Goal: Communication & Community: Answer question/provide support

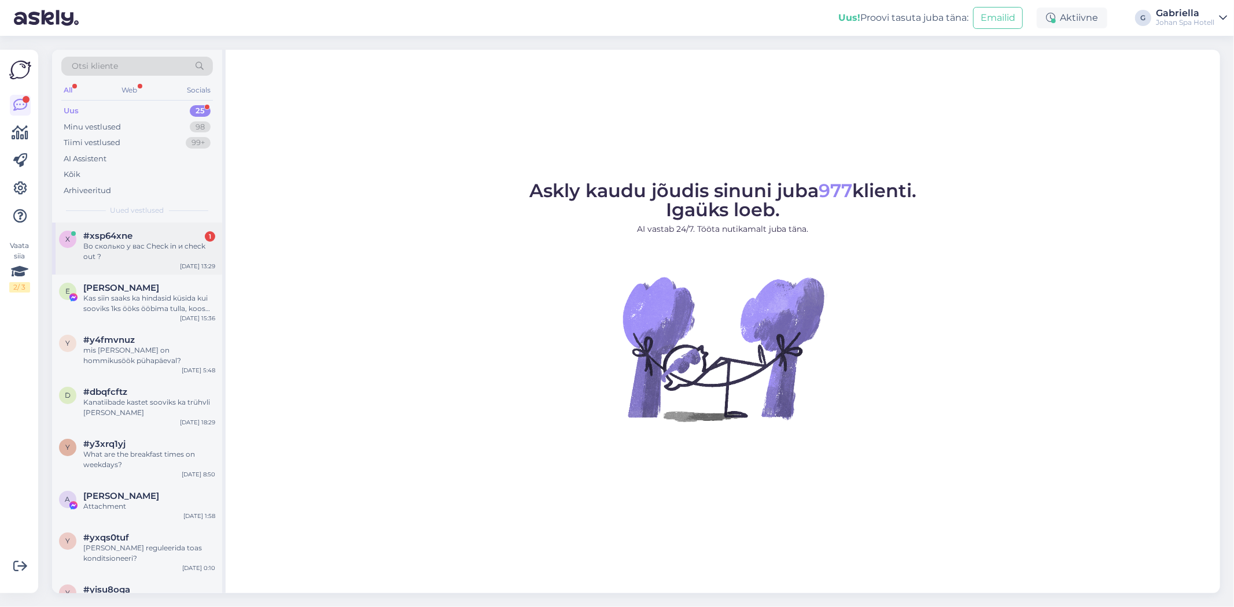
drag, startPoint x: 121, startPoint y: 244, endPoint x: 149, endPoint y: 263, distance: 33.4
click at [121, 244] on div "Во сколько у вас Check in и check out ?" at bounding box center [149, 251] width 132 height 21
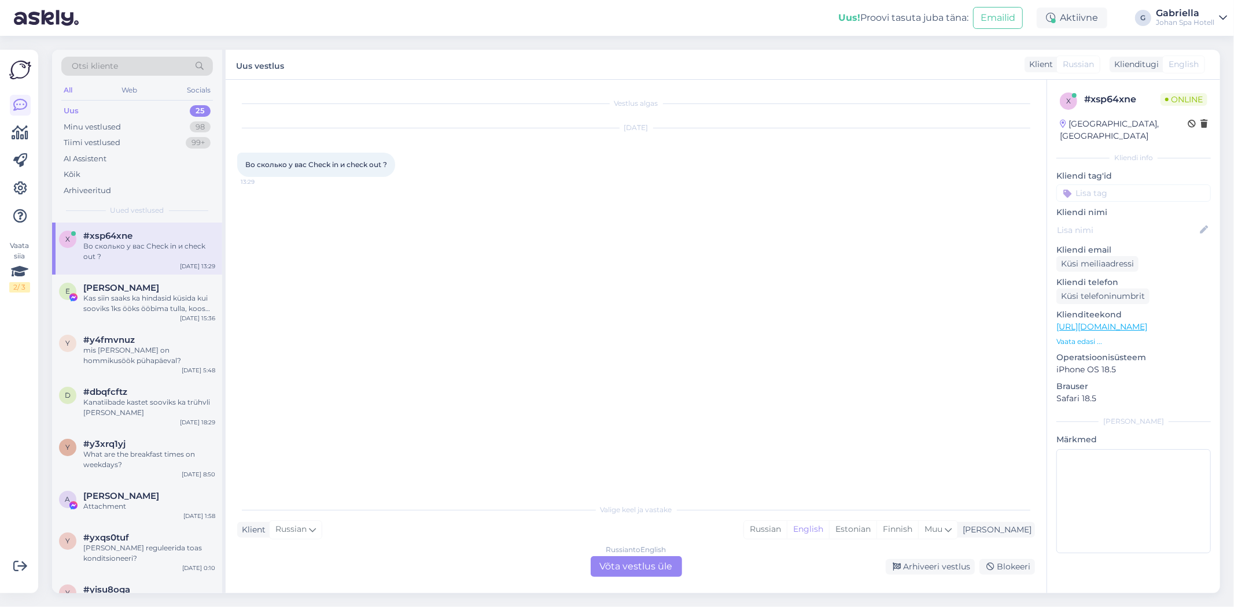
click at [596, 561] on div "Russian to English Võta vestlus üle" at bounding box center [635, 566] width 91 height 21
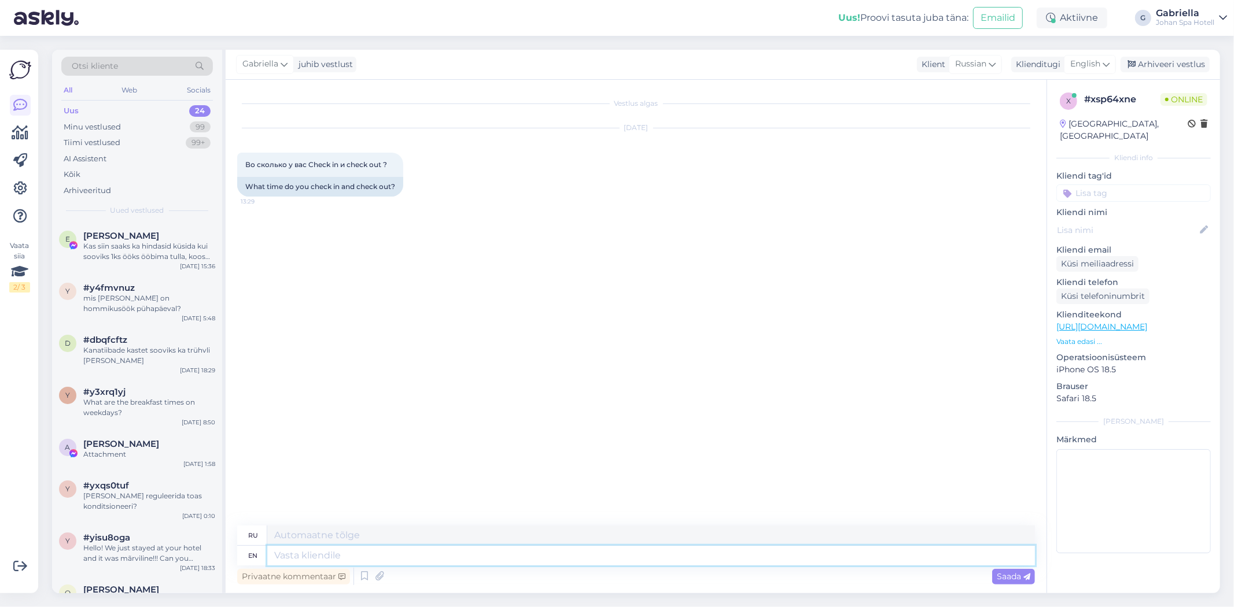
click at [453, 552] on textarea at bounding box center [650, 556] width 767 height 20
type textarea "e"
type textarea "G"
type textarea "Hello!"
type textarea "Привет!"
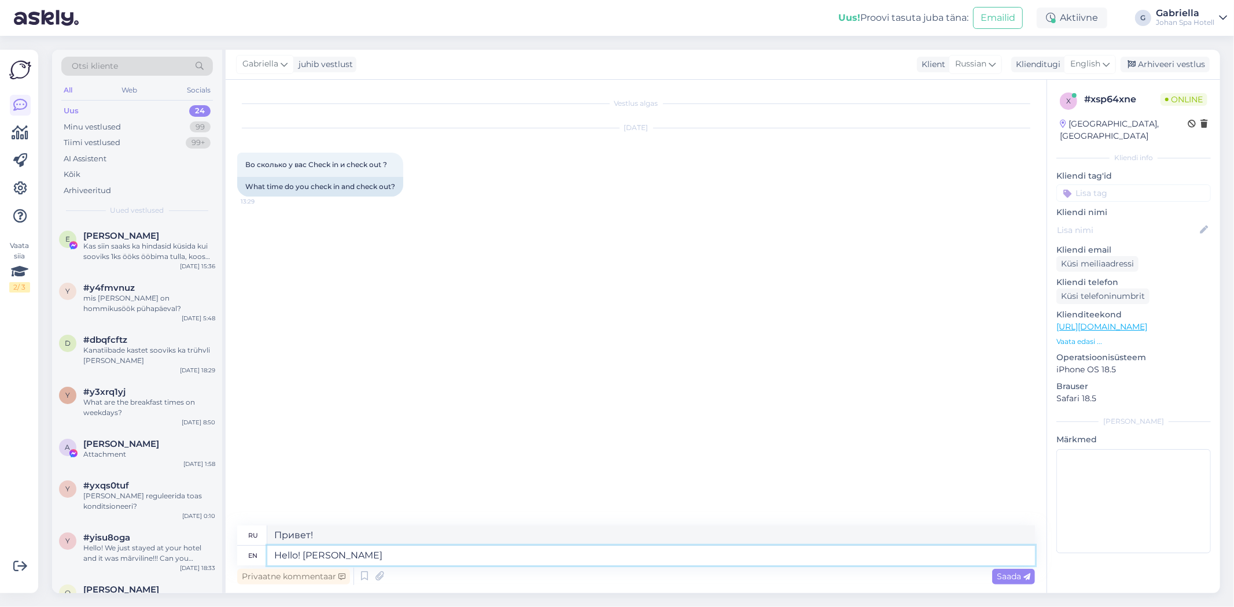
type textarea "Hello! [PERSON_NAME] n"
type textarea "Привет! [GEOGRAPHIC_DATA]"
type textarea "Hello! Check in"
type textarea "Привет! Зарегистрируйтесь."
type textarea "Hello! Check in starts at"
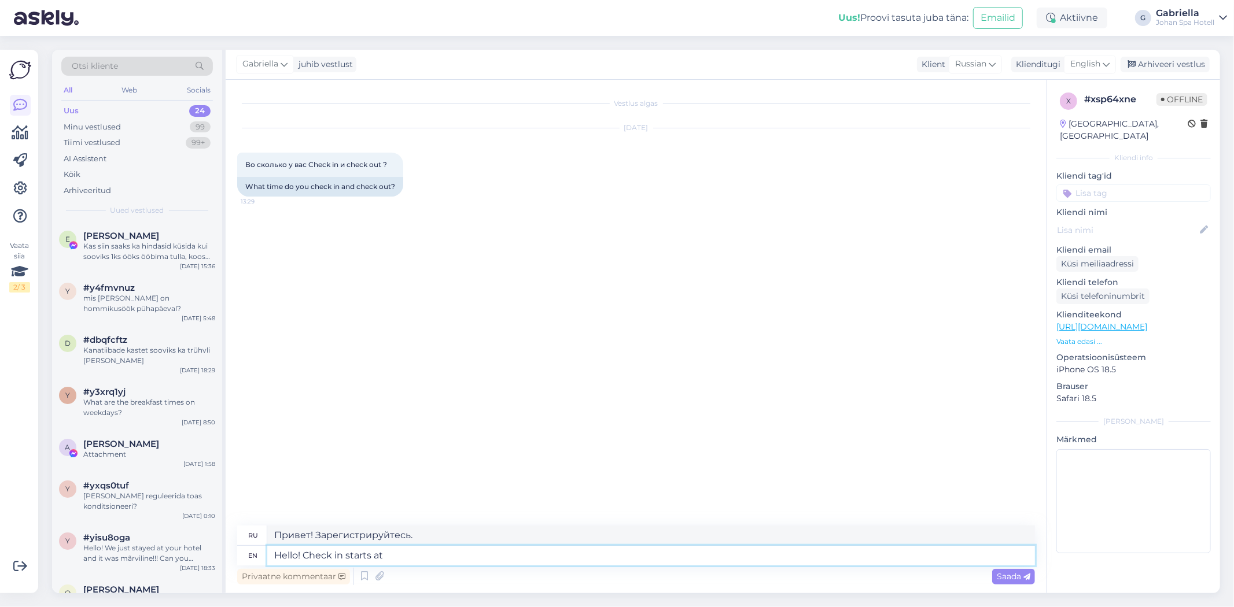
type textarea "Привет! Регистрация начинается"
type textarea "Hello! Check in starts at"
type textarea "Здравствуйте! Регистрация начинается в"
type textarea "Hello! Check in starts at 16:00 an"
type textarea "Здравствуйте! Регистрация начинается в 16:00."
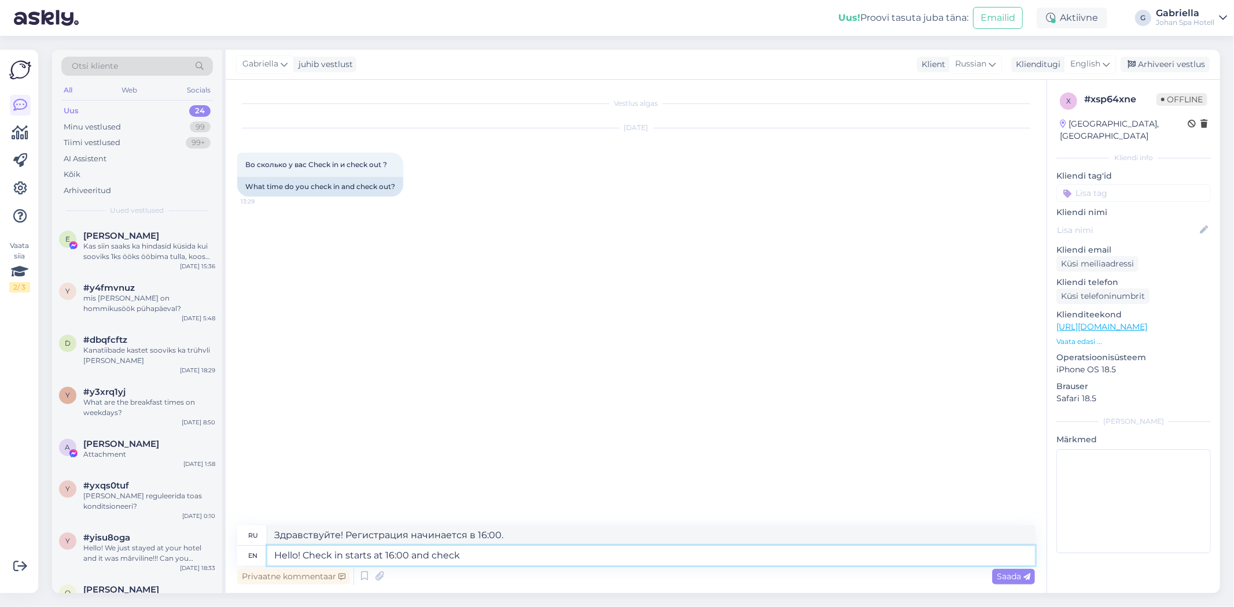
type textarea "Hello! Check in starts at 16:00 and check o"
type textarea "Здравствуйте! Заезд начинается в 16:00 и проверка."
type textarea "Hello! Check in starts at 16:00 and check out"
type textarea "Здравствуйте! Заезд начинается в 16:00, выезд — в 16:00."
type textarea "Hello! Check in starts at 16:00 and check out is at 1"
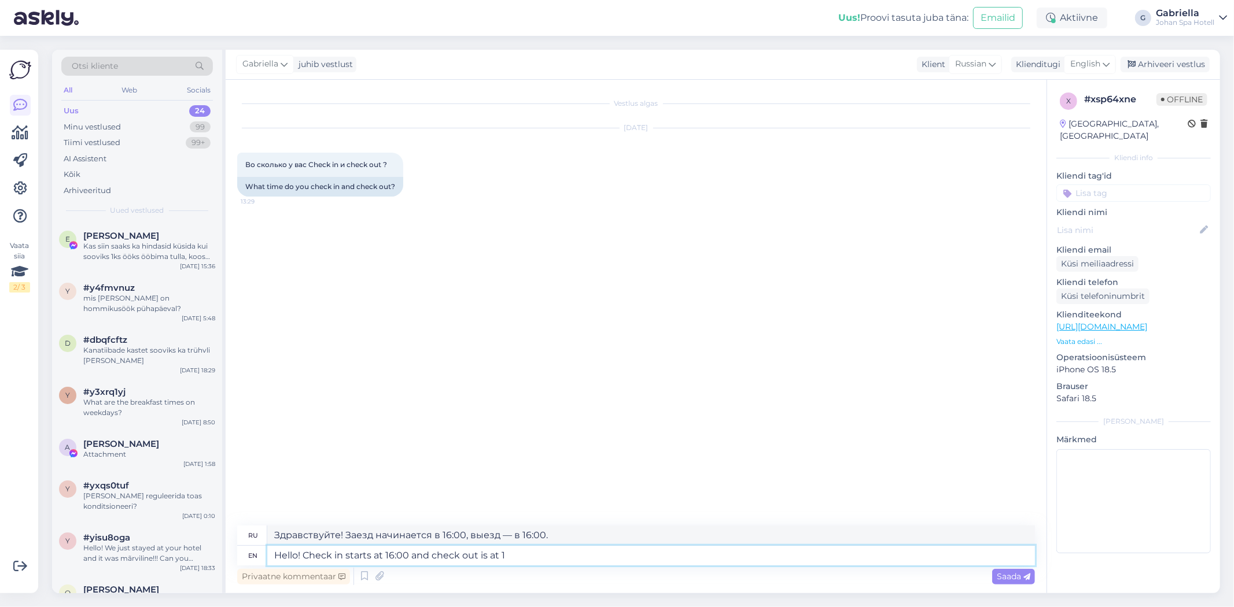
type textarea "Здравствуйте! Заезд начинается в 16:00, выезд — в"
type textarea "Hello! Check in starts at 16:00 and check out is at 12:00."
type textarea "Здравствуйте! Заезд начинается в 16:00, выезд — в 12:00."
click at [1006, 585] on div "Privaatne kommentaar Saada" at bounding box center [636, 577] width 798 height 22
click at [495, 556] on textarea "Hello! Check in starts at 16:00 and check out is at 12:00." at bounding box center [650, 556] width 767 height 20
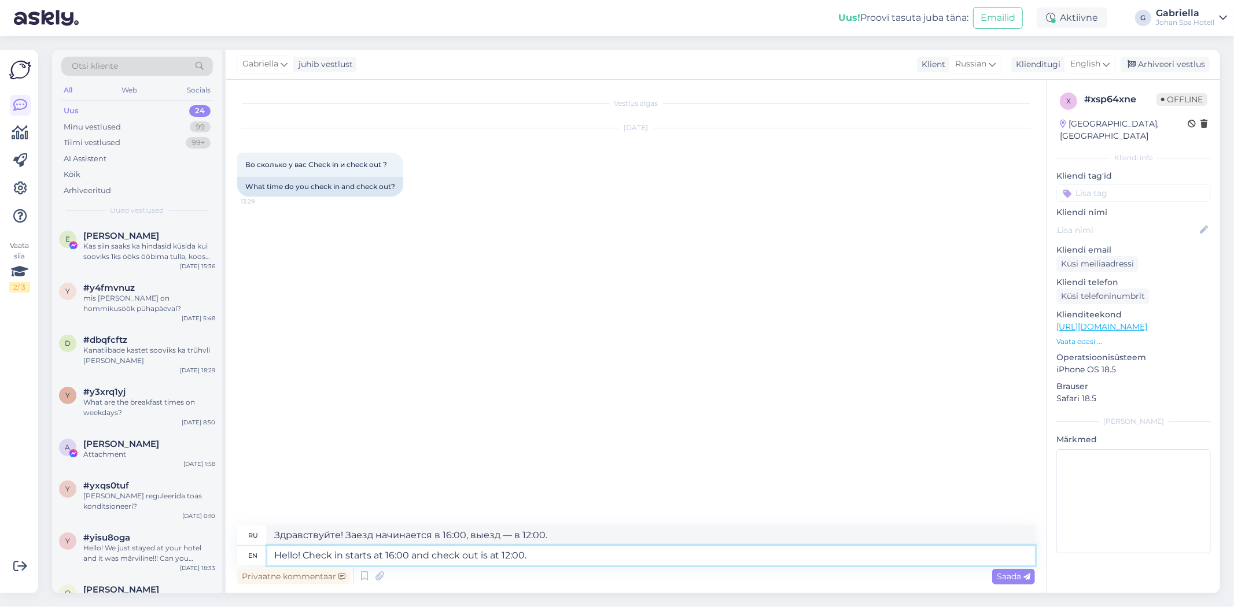
click at [499, 556] on textarea "Hello! Check in starts at 16:00 and check out is at 12:00." at bounding box center [650, 556] width 767 height 20
type textarea "Hello! Check in starts at 16:00 and check out is 12:00."
click at [1025, 575] on icon at bounding box center [1026, 577] width 7 height 7
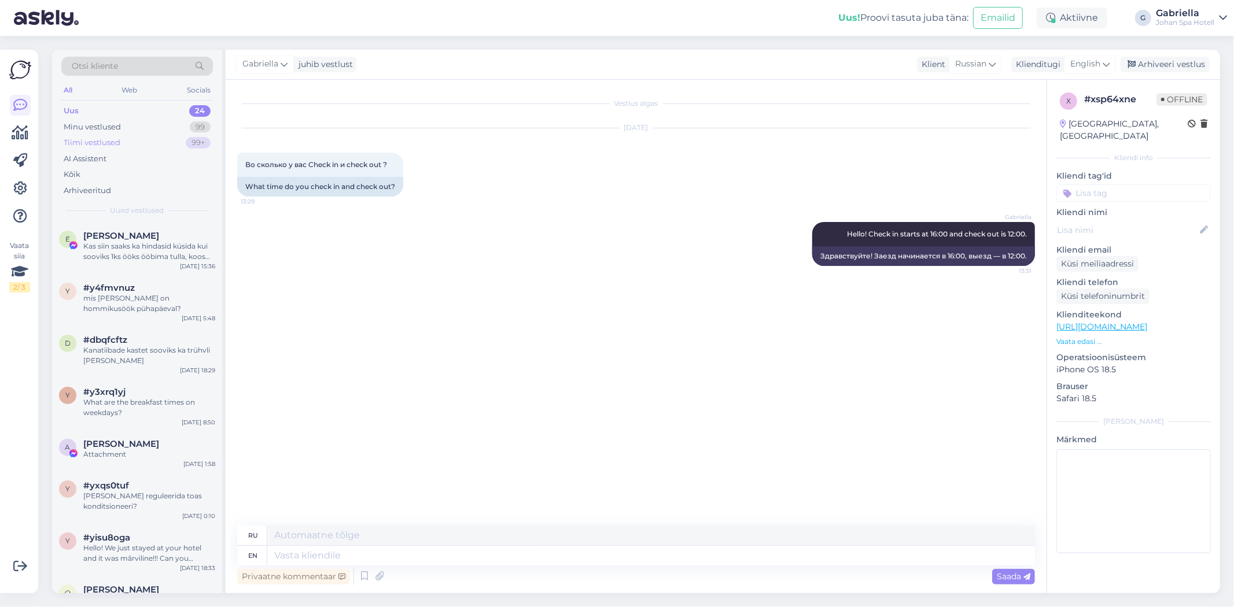
click at [148, 135] on div "Tiimi vestlused 99+" at bounding box center [137, 143] width 152 height 16
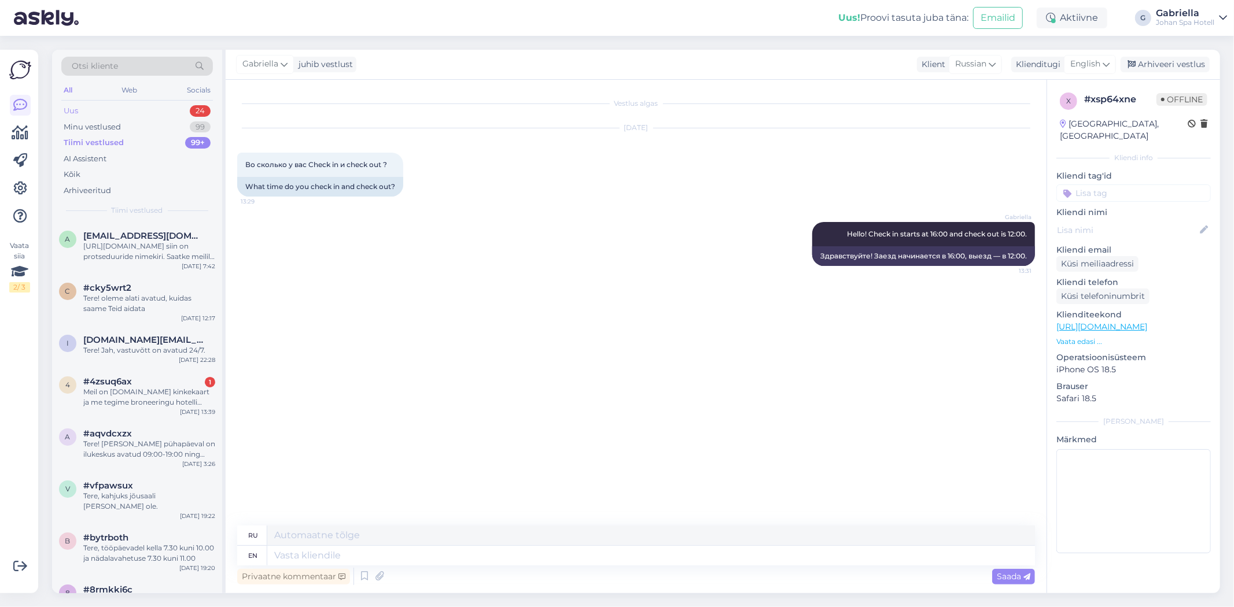
click at [152, 117] on div "Uus 24" at bounding box center [137, 111] width 152 height 16
